Goal: Find specific page/section: Find specific page/section

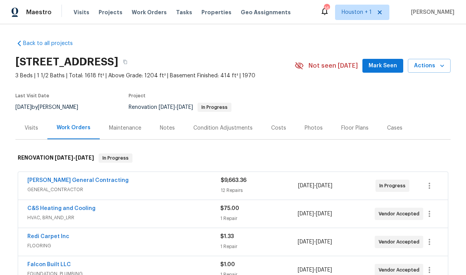
click at [23, 129] on div "Visits" at bounding box center [31, 128] width 32 height 23
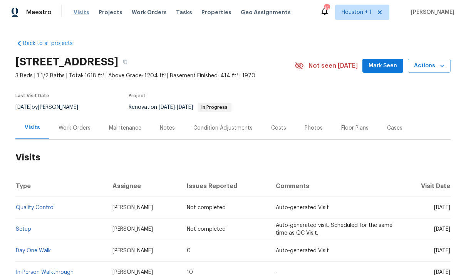
click at [82, 9] on span "Visits" at bounding box center [82, 12] width 16 height 8
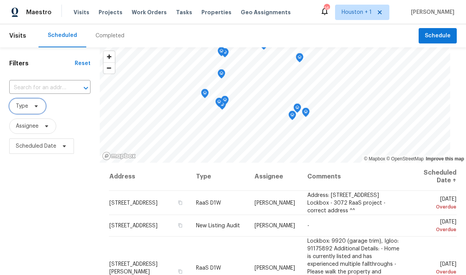
click at [35, 109] on icon at bounding box center [36, 106] width 6 height 6
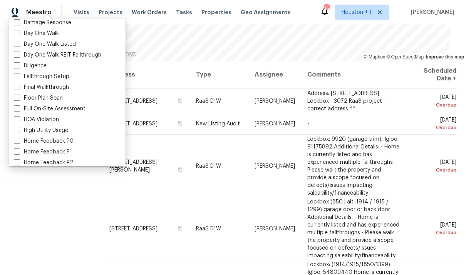
scroll to position [133, 0]
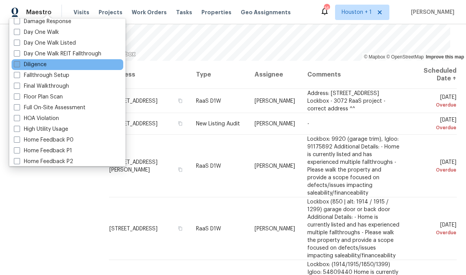
click at [22, 65] on label "Diligence" at bounding box center [30, 65] width 33 height 8
click at [19, 65] on input "Diligence" at bounding box center [16, 63] width 5 height 5
checkbox input "true"
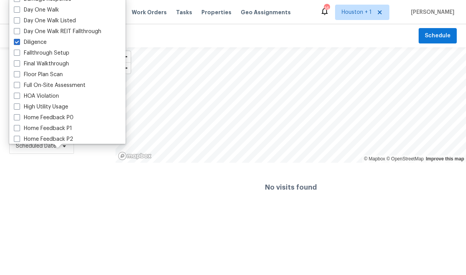
click at [37, 182] on div "Filters Reset ​ Diligence Assignee Scheduled Date" at bounding box center [58, 129] width 116 height 165
